Goal: Communication & Community: Ask a question

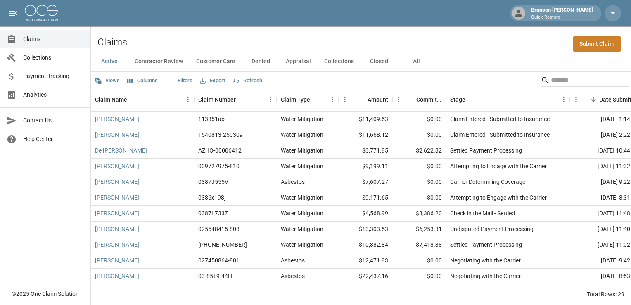
click at [550, 72] on div "Views Columns 0 Filters Export Refresh" at bounding box center [361, 80] width 540 height 17
click at [552, 78] on input "Search" at bounding box center [584, 79] width 66 height 13
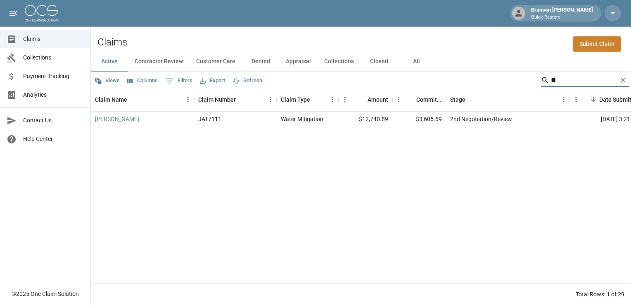
type input "*"
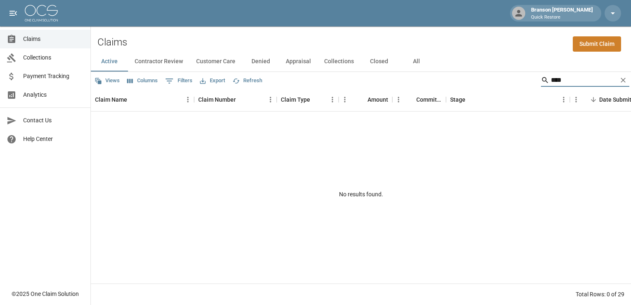
type input "****"
click at [414, 58] on button "All" at bounding box center [416, 62] width 37 height 20
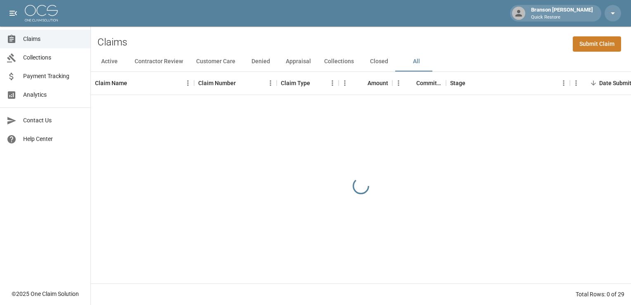
click at [192, 136] on div at bounding box center [361, 186] width 540 height 182
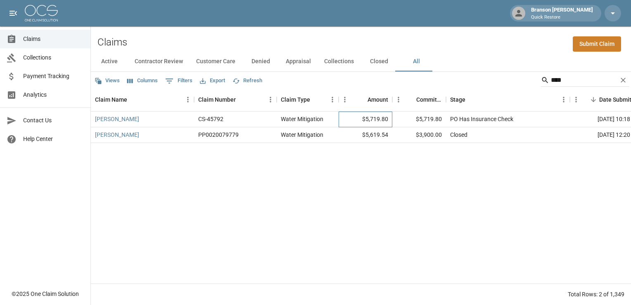
click at [385, 119] on div "$5,719.80" at bounding box center [365, 119] width 54 height 16
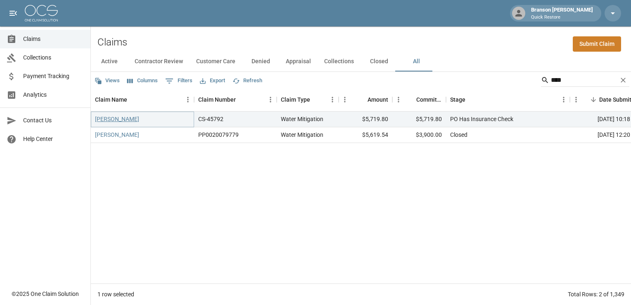
click at [124, 117] on link "[PERSON_NAME]" at bounding box center [117, 119] width 44 height 8
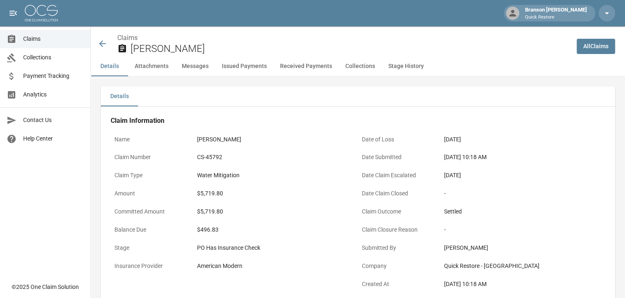
click at [106, 45] on icon at bounding box center [102, 44] width 10 height 10
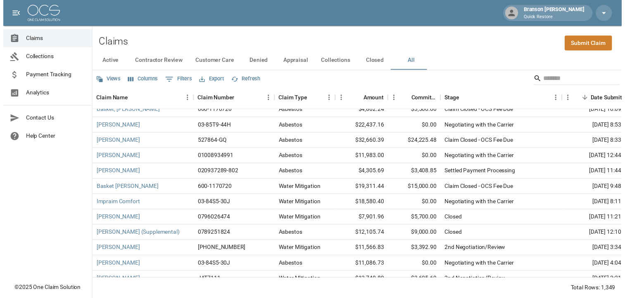
scroll to position [330, 0]
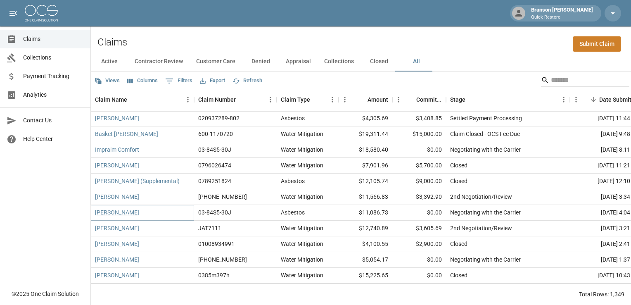
click at [121, 216] on link "[PERSON_NAME]" at bounding box center [117, 212] width 44 height 8
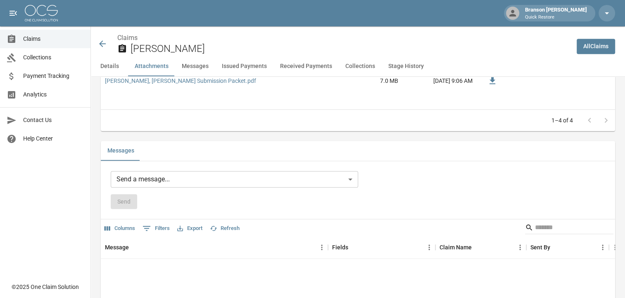
scroll to position [578, 0]
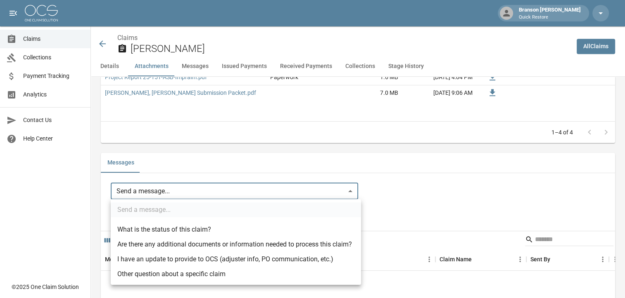
click at [159, 192] on body "Branson [PERSON_NAME] Quick Restore Claims Collections Payment Tracking Analyti…" at bounding box center [312, 252] width 625 height 1661
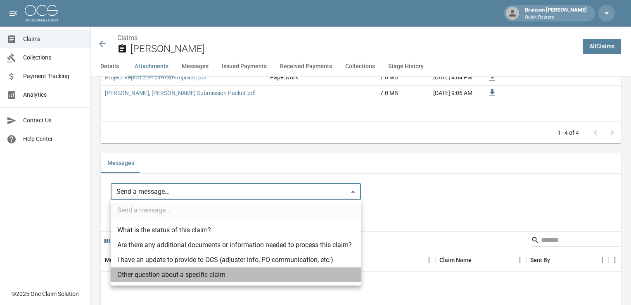
click at [163, 272] on li "Other question about a specific claim" at bounding box center [236, 274] width 250 height 15
type input "**********"
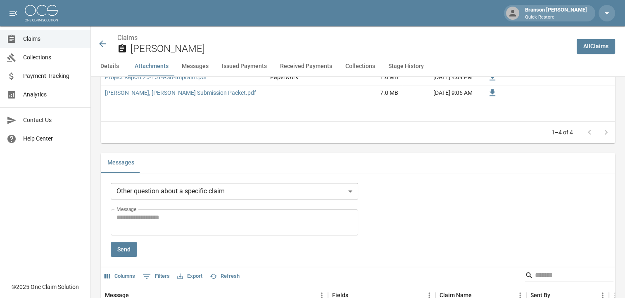
click at [154, 222] on textarea "Message" at bounding box center [234, 222] width 236 height 19
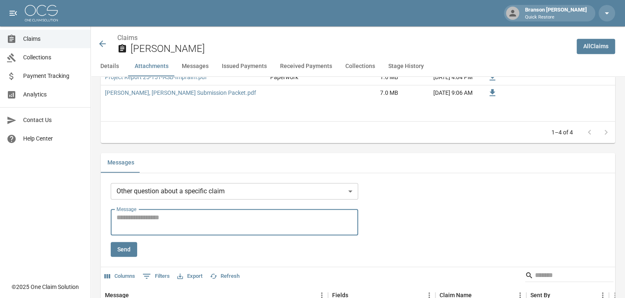
paste textarea "**********"
type textarea "**********"
click at [132, 250] on button "Send" at bounding box center [124, 249] width 26 height 15
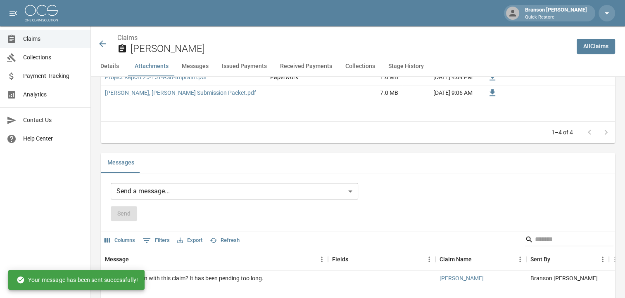
click at [112, 71] on button "Details" at bounding box center [109, 67] width 37 height 20
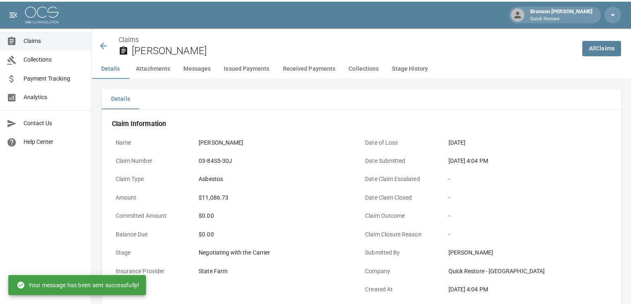
scroll to position [0, 0]
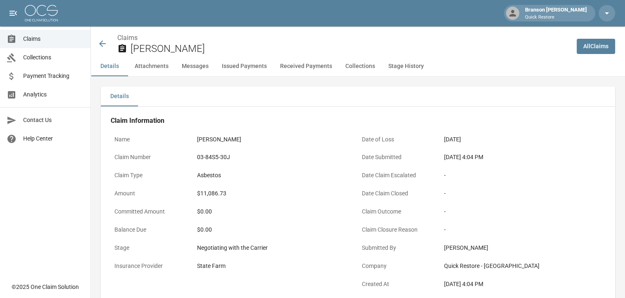
click at [104, 47] on icon at bounding box center [102, 44] width 10 height 10
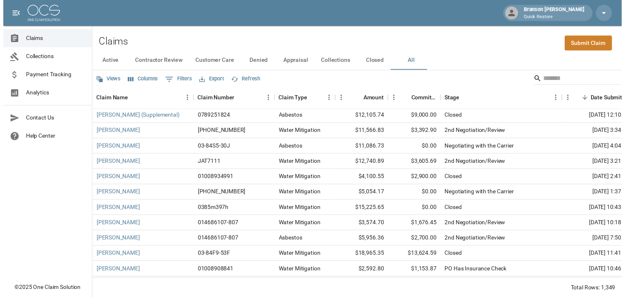
scroll to position [413, 0]
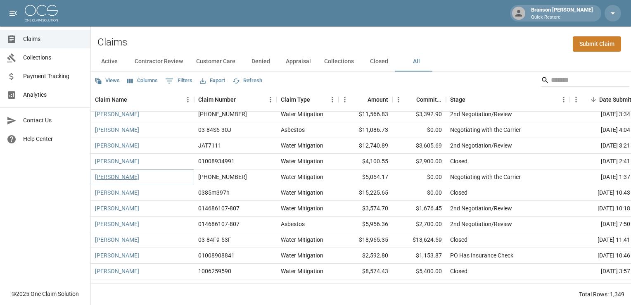
click at [116, 179] on link "[PERSON_NAME]" at bounding box center [117, 177] width 44 height 8
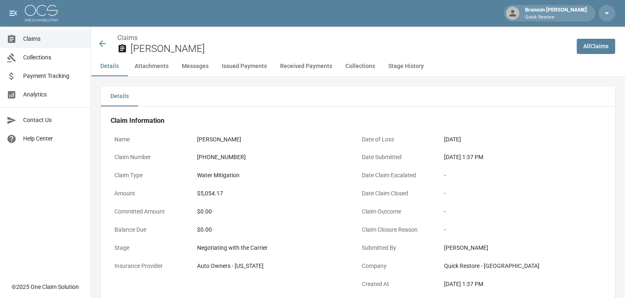
click at [183, 70] on button "Messages" at bounding box center [195, 67] width 40 height 20
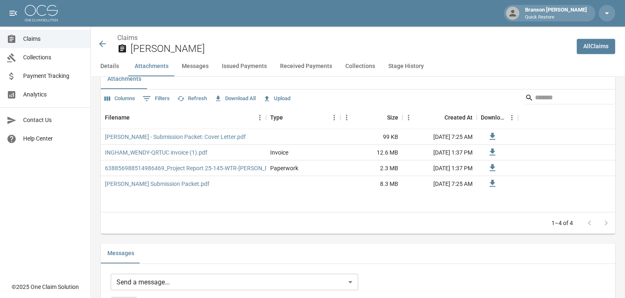
scroll to position [651, 0]
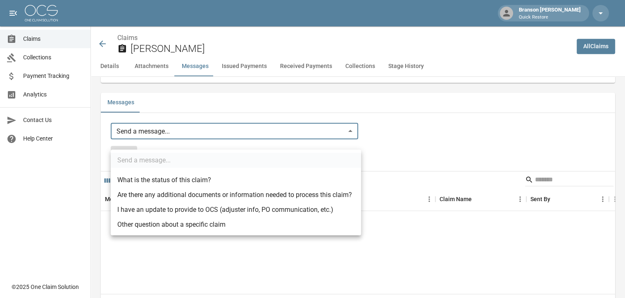
click at [165, 143] on body "Branson [PERSON_NAME] Quick Restore Claims Collections Payment Tracking Analyti…" at bounding box center [312, 186] width 625 height 1675
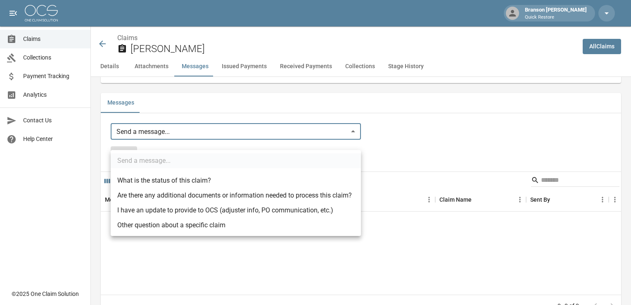
click at [170, 227] on li "Other question about a specific claim" at bounding box center [236, 225] width 250 height 15
type input "**********"
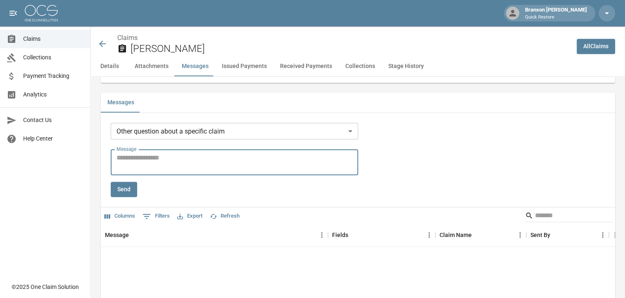
click at [149, 169] on textarea "Message" at bounding box center [234, 162] width 236 height 19
paste textarea "**********"
type textarea "**********"
click at [128, 197] on button "Send" at bounding box center [124, 189] width 26 height 15
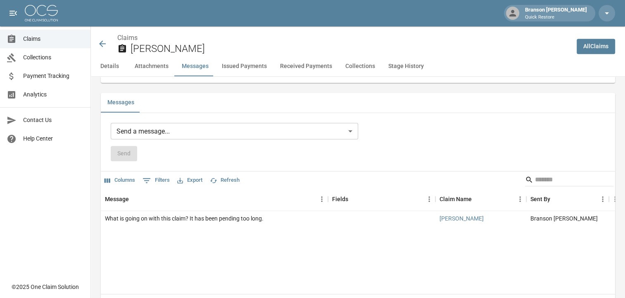
click at [105, 43] on icon at bounding box center [102, 44] width 10 height 10
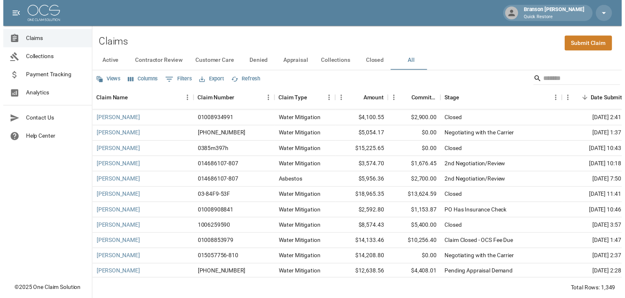
scroll to position [495, 0]
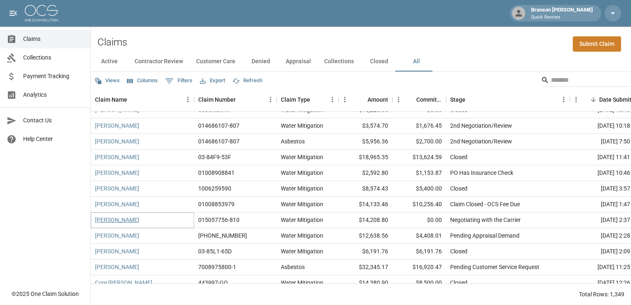
click at [121, 221] on link "[PERSON_NAME]" at bounding box center [117, 219] width 44 height 8
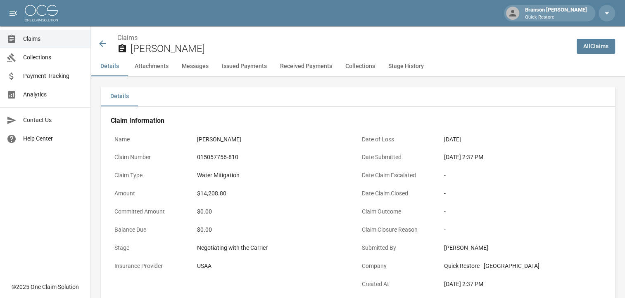
click at [196, 67] on button "Messages" at bounding box center [195, 67] width 40 height 20
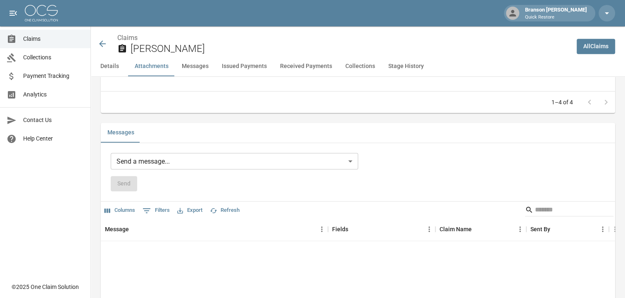
scroll to position [651, 0]
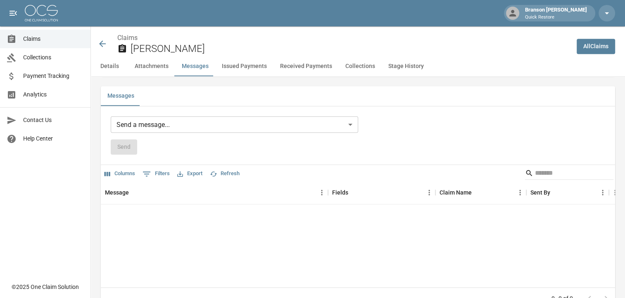
click at [127, 142] on body "Branson [PERSON_NAME] Quick Restore Claims Collections Payment Tracking Analyti…" at bounding box center [312, 183] width 625 height 1668
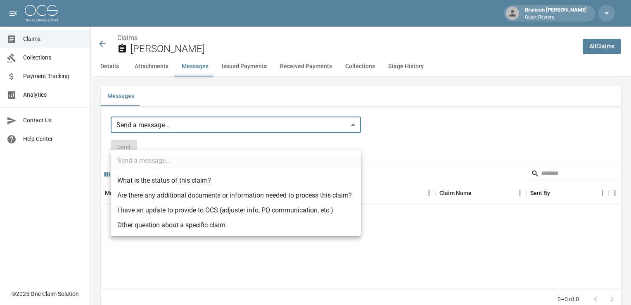
drag, startPoint x: 139, startPoint y: 224, endPoint x: 140, endPoint y: 219, distance: 4.6
click at [140, 224] on li "Other question about a specific claim" at bounding box center [236, 225] width 250 height 15
type input "**********"
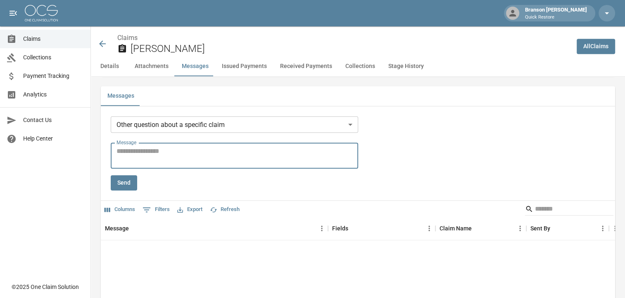
click at [141, 166] on textarea "Message" at bounding box center [234, 156] width 236 height 19
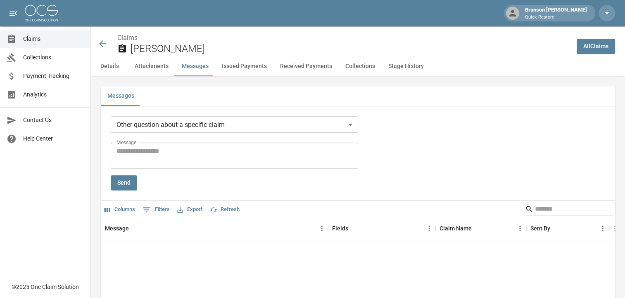
click at [259, 187] on div "**********" at bounding box center [234, 153] width 247 height 74
click at [259, 166] on textarea "Message" at bounding box center [234, 156] width 236 height 19
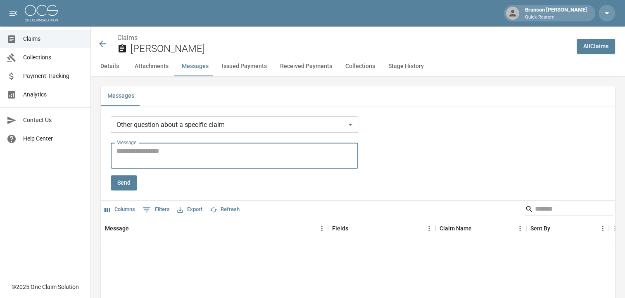
paste textarea "**********"
type textarea "**********"
click at [123, 191] on button "Send" at bounding box center [124, 182] width 26 height 15
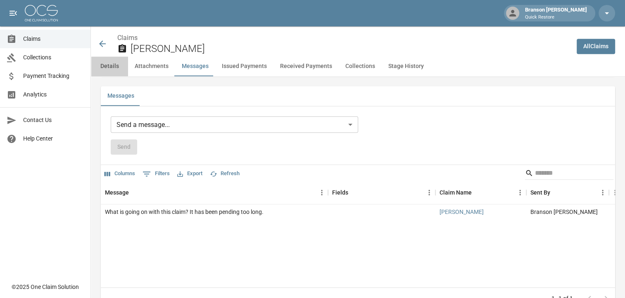
click at [110, 66] on button "Details" at bounding box center [109, 67] width 37 height 20
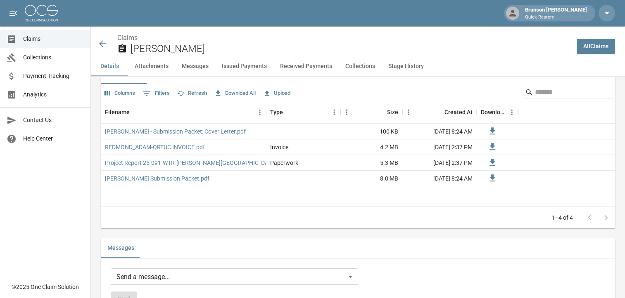
scroll to position [619, 0]
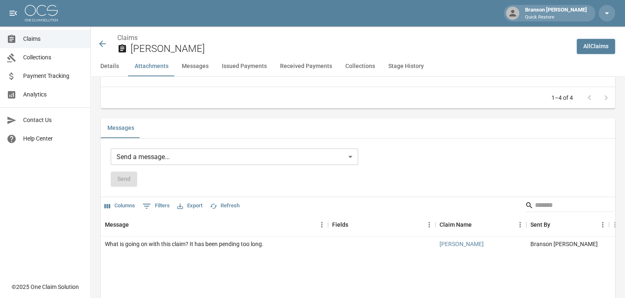
click at [102, 50] on div "Claims [PERSON_NAME]" at bounding box center [333, 44] width 472 height 22
click at [103, 45] on icon at bounding box center [102, 44] width 10 height 10
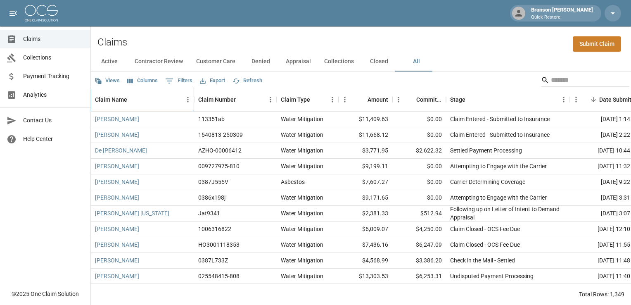
click at [163, 97] on div "Claim Name" at bounding box center [138, 99] width 87 height 23
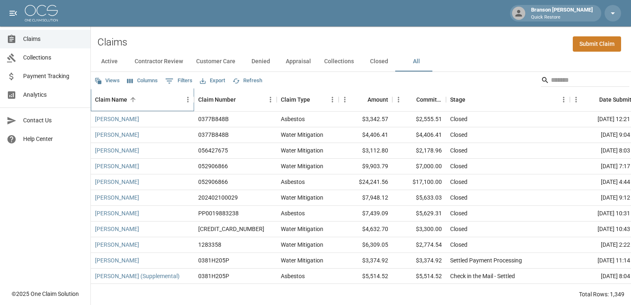
click at [163, 97] on div "Claim Name" at bounding box center [138, 99] width 87 height 23
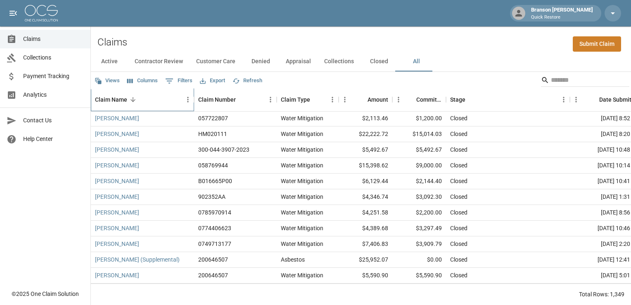
scroll to position [41, 0]
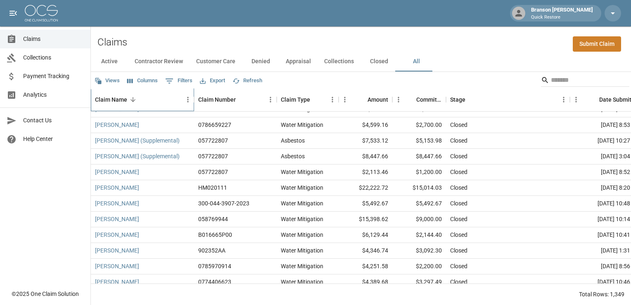
click at [151, 94] on div "Claim Name" at bounding box center [138, 99] width 87 height 23
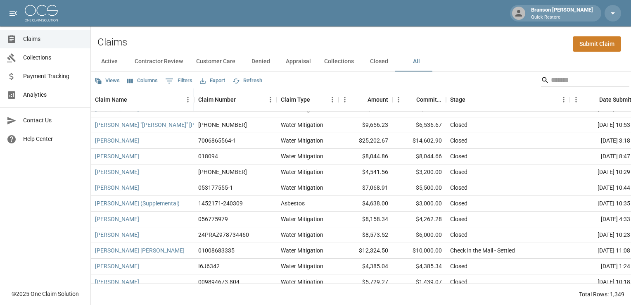
scroll to position [0, 0]
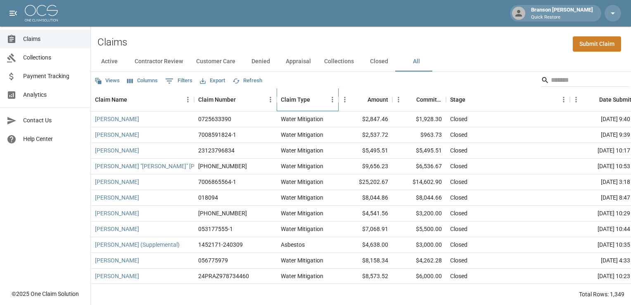
click at [303, 98] on div "Claim Type" at bounding box center [295, 99] width 29 height 23
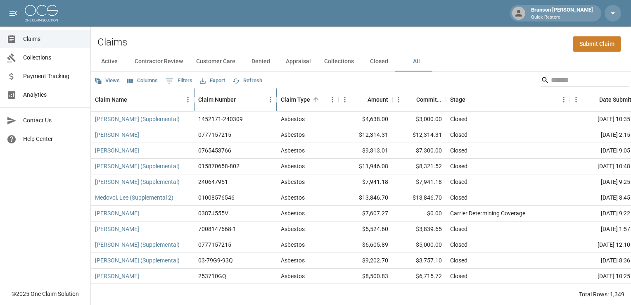
click at [227, 103] on div "Claim Number" at bounding box center [217, 99] width 38 height 23
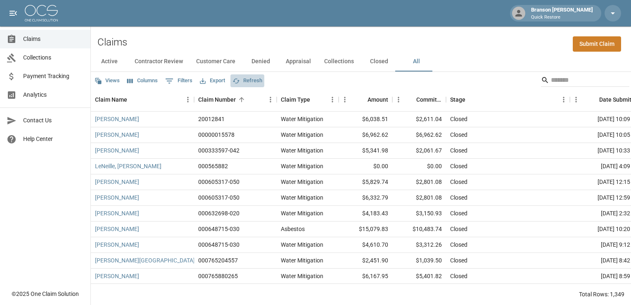
click at [255, 80] on button "Refresh" at bounding box center [247, 80] width 34 height 13
click at [305, 97] on div "Claim Type" at bounding box center [295, 99] width 29 height 23
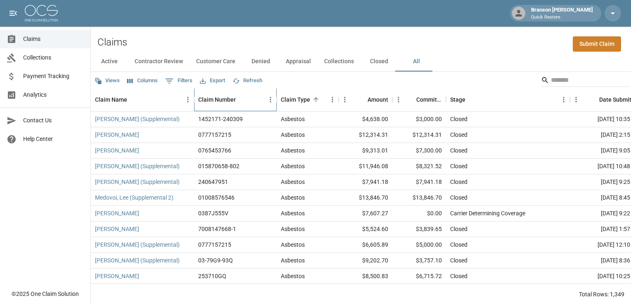
click at [231, 103] on div "Claim Number" at bounding box center [217, 99] width 38 height 23
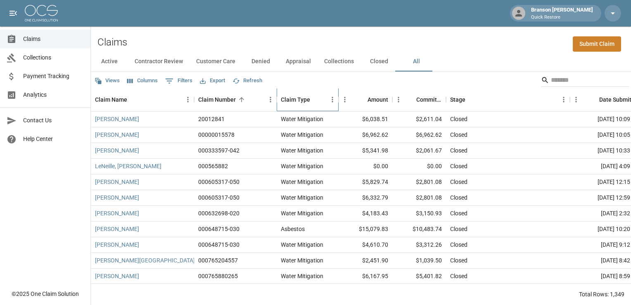
click at [299, 101] on div "Claim Type" at bounding box center [295, 99] width 29 height 23
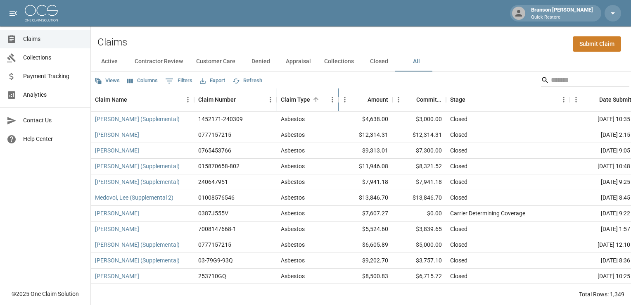
click at [299, 101] on div "Claim Type" at bounding box center [295, 99] width 29 height 23
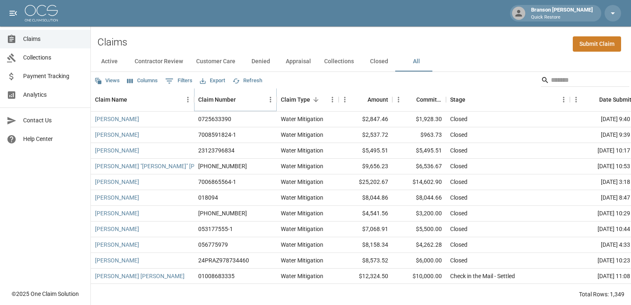
click at [241, 103] on icon "Sort" at bounding box center [241, 99] width 7 height 7
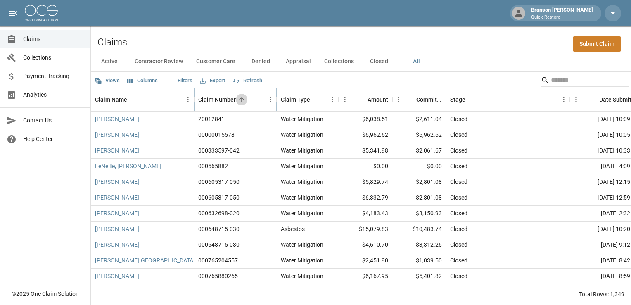
click at [241, 103] on icon "Sort" at bounding box center [241, 99] width 7 height 7
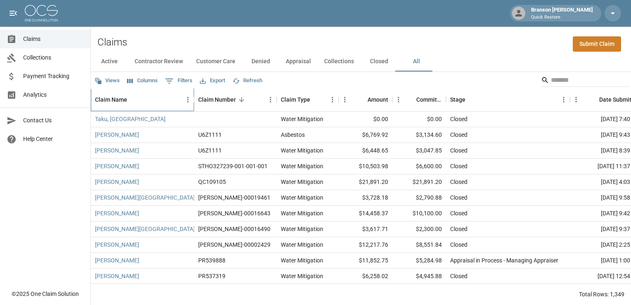
click at [157, 102] on div "Claim Name" at bounding box center [138, 99] width 87 height 23
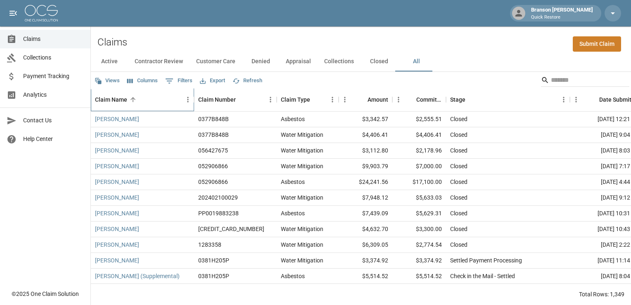
click at [157, 102] on div "Claim Name" at bounding box center [138, 99] width 87 height 23
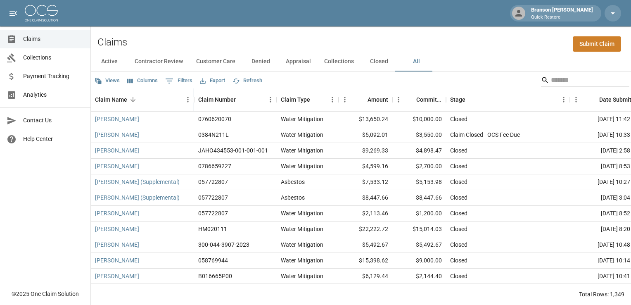
click at [157, 102] on div "Claim Name" at bounding box center [138, 99] width 87 height 23
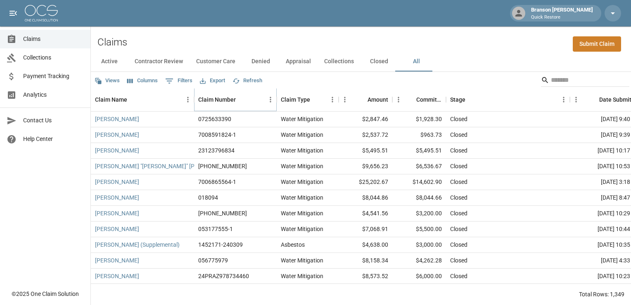
click at [239, 97] on icon "Sort" at bounding box center [241, 99] width 7 height 7
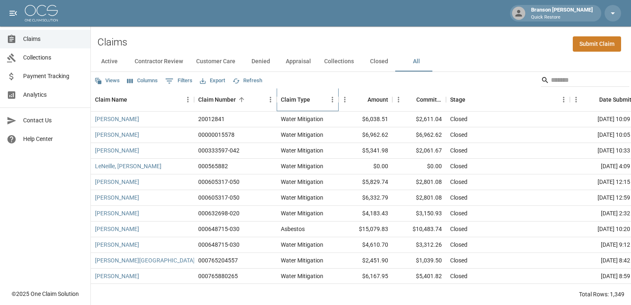
click at [306, 101] on div "Claim Type" at bounding box center [295, 99] width 29 height 23
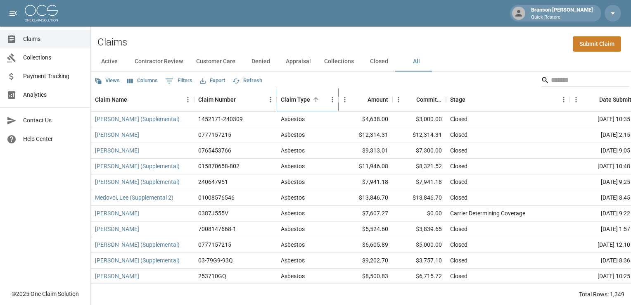
click at [324, 101] on div "Claim Type" at bounding box center [303, 99] width 45 height 23
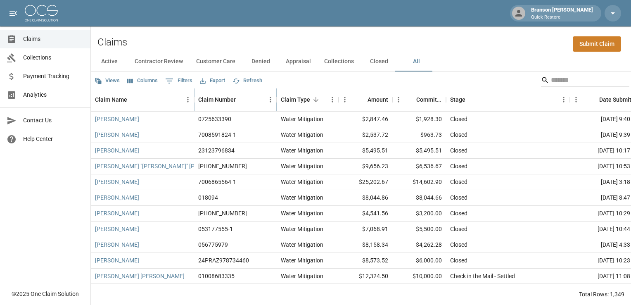
click at [242, 101] on icon "Sort" at bounding box center [241, 99] width 7 height 7
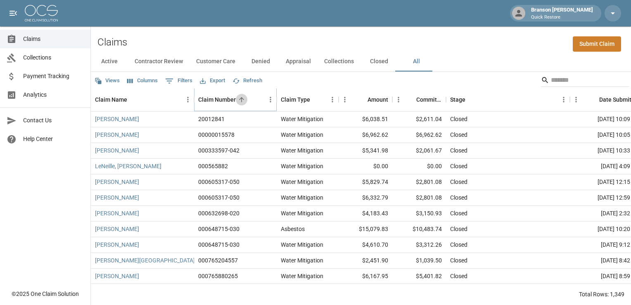
click at [242, 101] on icon "Sort" at bounding box center [241, 99] width 7 height 7
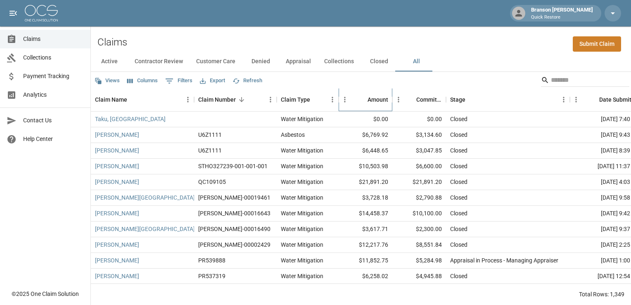
click at [385, 100] on div "Amount" at bounding box center [377, 99] width 21 height 23
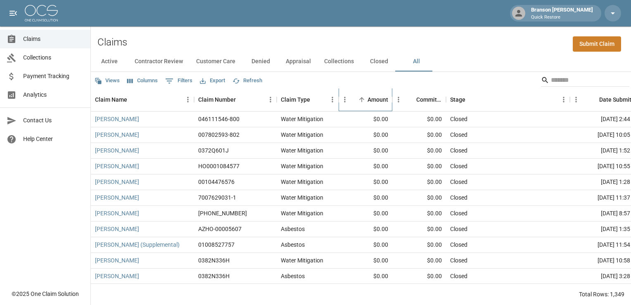
click at [372, 100] on div "Amount" at bounding box center [377, 99] width 21 height 23
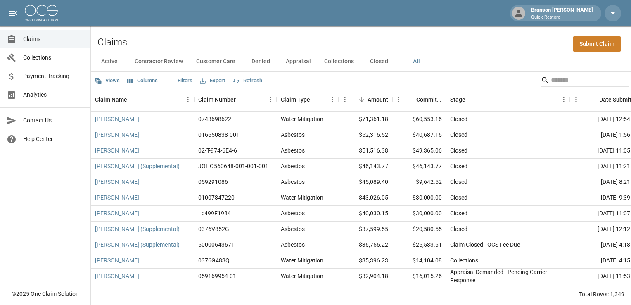
click at [368, 100] on div "Amount" at bounding box center [377, 99] width 21 height 23
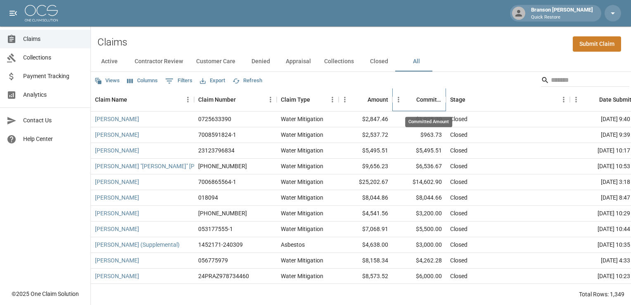
click at [431, 97] on div "Committed Amount" at bounding box center [429, 99] width 26 height 23
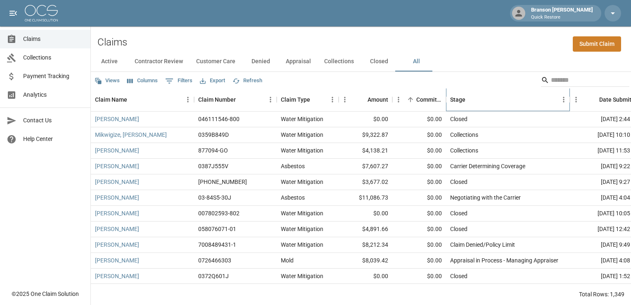
click at [462, 98] on div "Stage" at bounding box center [457, 99] width 15 height 23
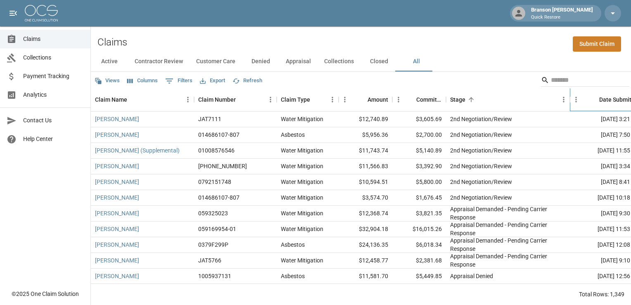
click at [624, 100] on div "Date Submitted" at bounding box center [619, 99] width 41 height 23
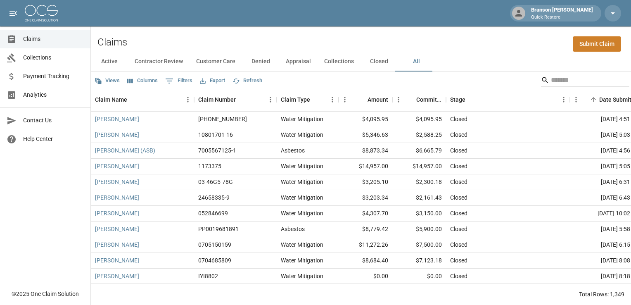
click at [613, 99] on div "Date Submitted" at bounding box center [619, 99] width 41 height 23
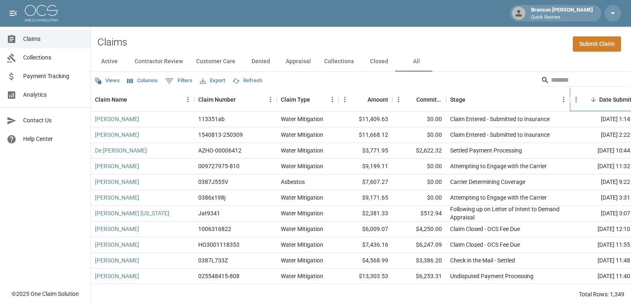
click at [613, 99] on div "Date Submitted" at bounding box center [619, 99] width 41 height 23
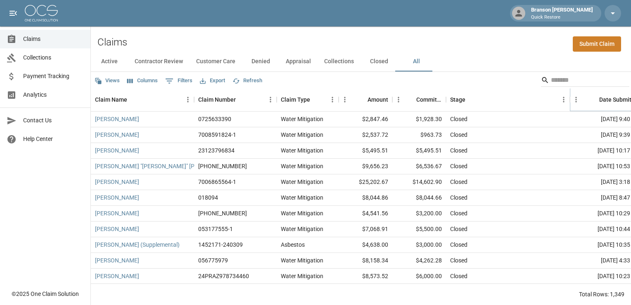
click at [591, 99] on icon "Sort" at bounding box center [593, 99] width 5 height 5
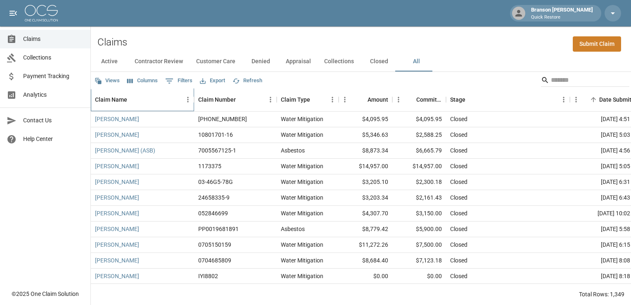
click at [149, 100] on div "Claim Name" at bounding box center [138, 99] width 87 height 23
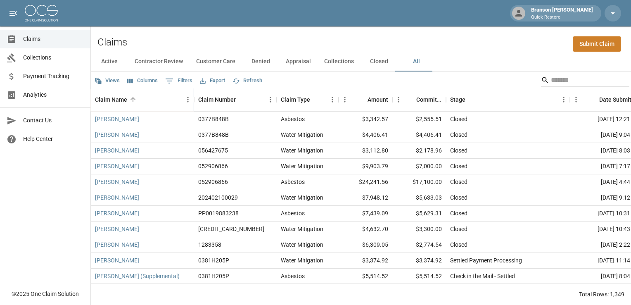
click at [152, 99] on div "Claim Name" at bounding box center [138, 99] width 87 height 23
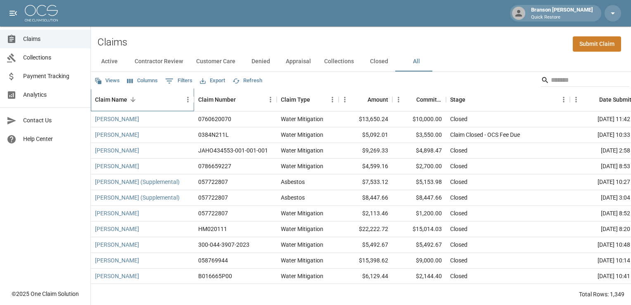
click at [153, 99] on div "Claim Name" at bounding box center [138, 99] width 87 height 23
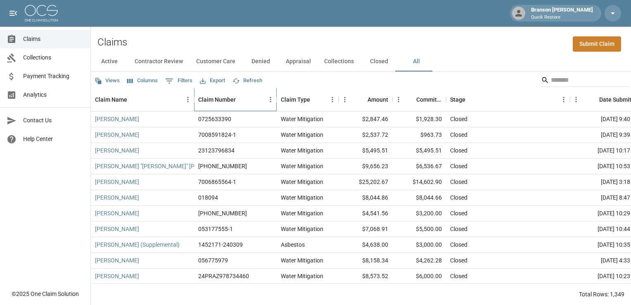
click at [248, 93] on div "Claim Number" at bounding box center [231, 99] width 66 height 23
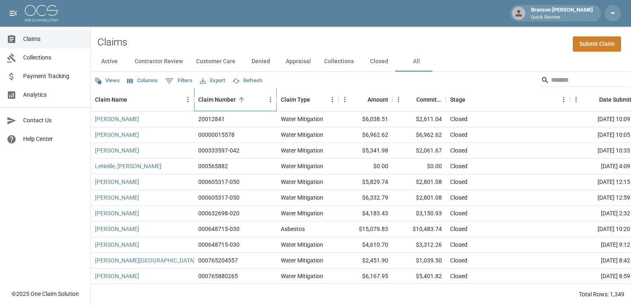
click at [250, 97] on div "Claim Number" at bounding box center [231, 99] width 66 height 23
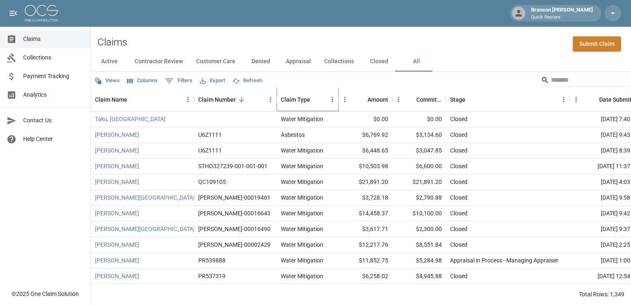
click at [323, 94] on div "Claim Type" at bounding box center [303, 99] width 45 height 23
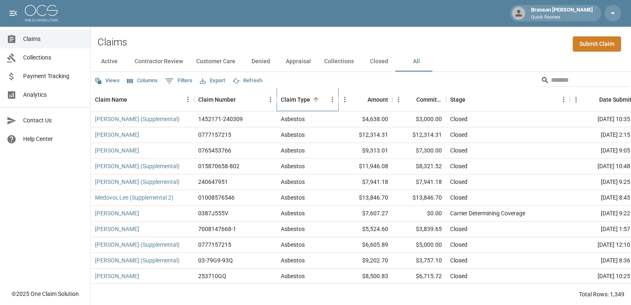
click at [324, 94] on div "Claim Type" at bounding box center [303, 99] width 45 height 23
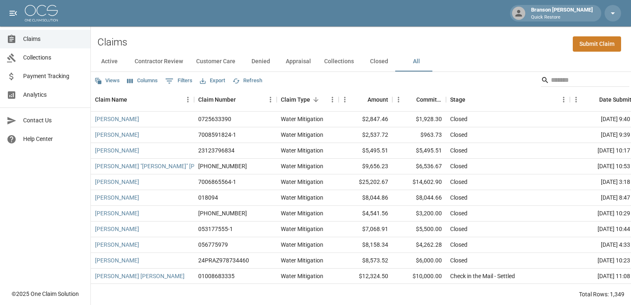
click at [44, 43] on span "Claims" at bounding box center [53, 39] width 61 height 9
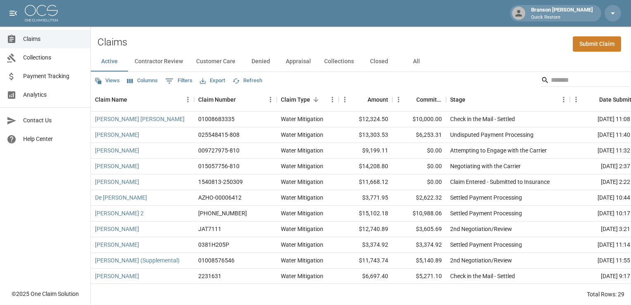
click at [159, 62] on button "Contractor Review" at bounding box center [159, 62] width 62 height 20
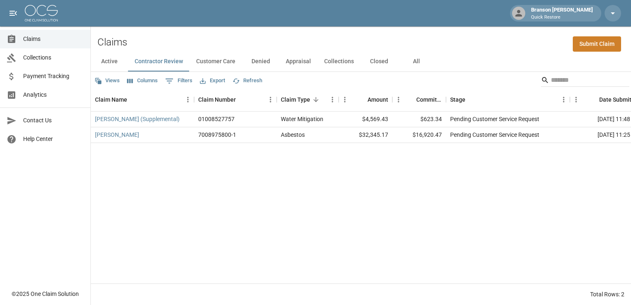
click at [421, 62] on button "All" at bounding box center [416, 62] width 37 height 20
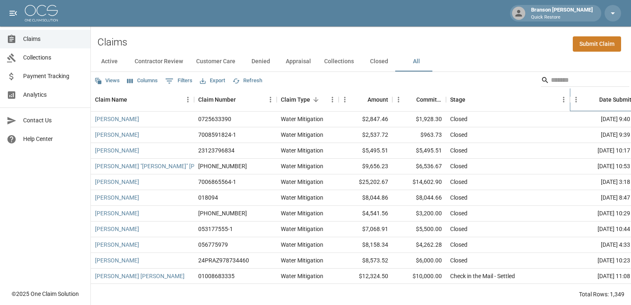
click at [607, 103] on div "Date Submitted" at bounding box center [619, 99] width 41 height 23
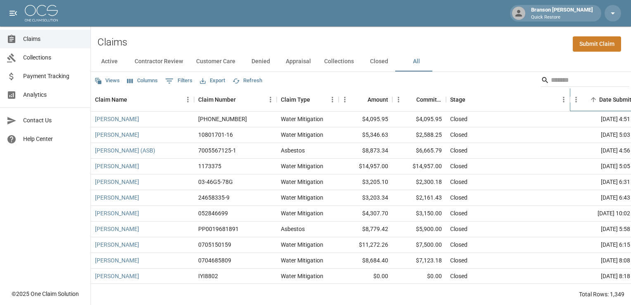
click at [607, 103] on div "Date Submitted" at bounding box center [619, 99] width 41 height 23
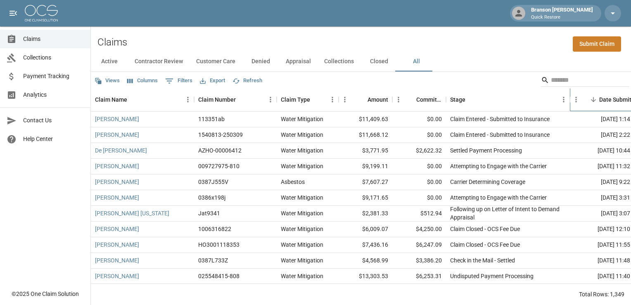
click at [607, 103] on div "Date Submitted" at bounding box center [619, 99] width 41 height 23
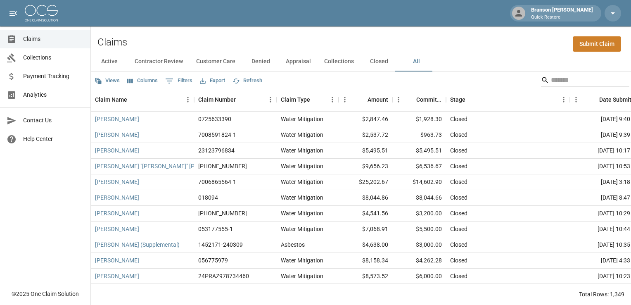
click at [608, 100] on div "Date Submitted" at bounding box center [619, 99] width 41 height 23
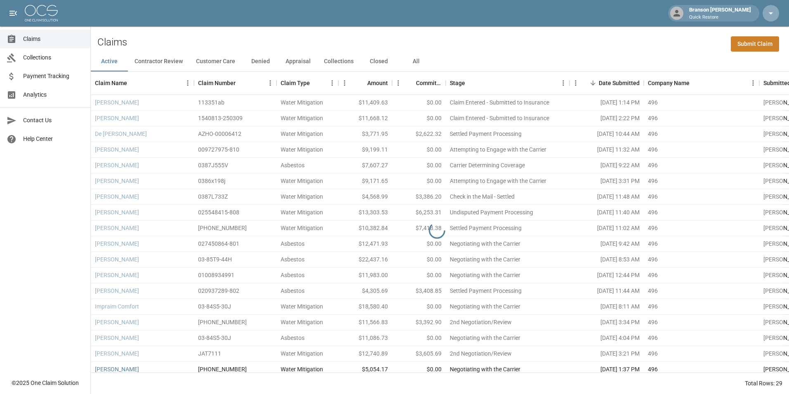
click at [770, 13] on icon "button" at bounding box center [771, 13] width 4 height 2
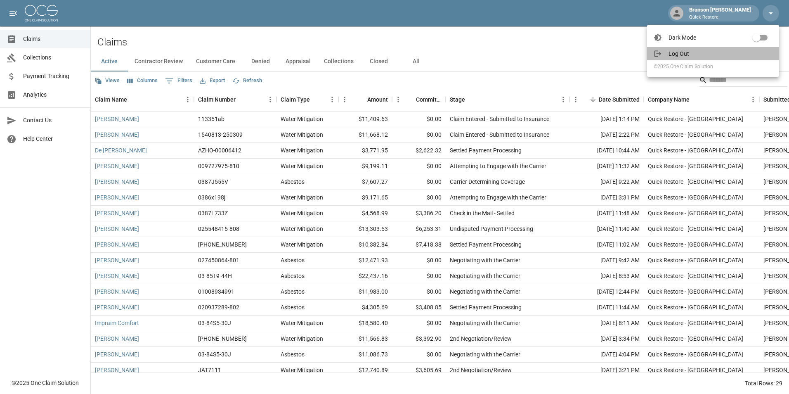
click at [694, 57] on li "Log Out" at bounding box center [713, 53] width 132 height 13
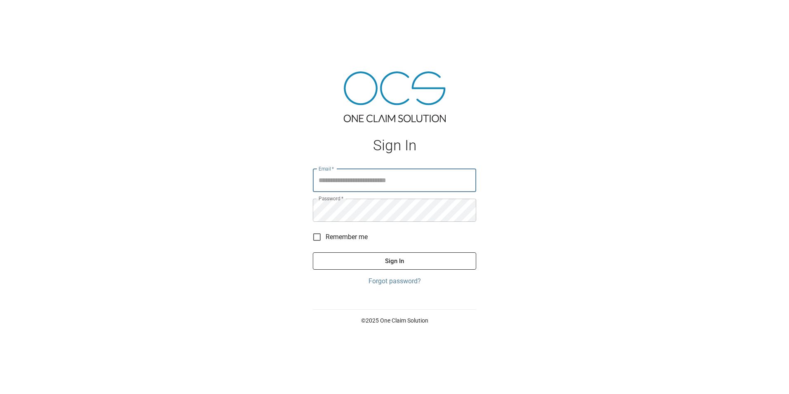
type input "**********"
click at [401, 179] on input "**********" at bounding box center [394, 180] width 163 height 23
click at [557, 239] on div "**********" at bounding box center [394, 197] width 789 height 394
click at [422, 259] on button "Sign In" at bounding box center [394, 260] width 163 height 17
